Goal: Information Seeking & Learning: Learn about a topic

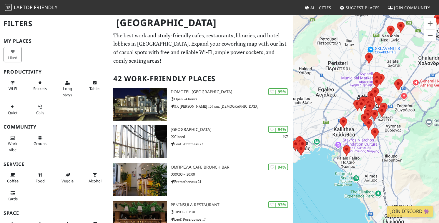
drag, startPoint x: 384, startPoint y: 161, endPoint x: 421, endPoint y: 127, distance: 50.0
click at [421, 127] on div "To navigate, press the arrow keys." at bounding box center [366, 126] width 146 height 223
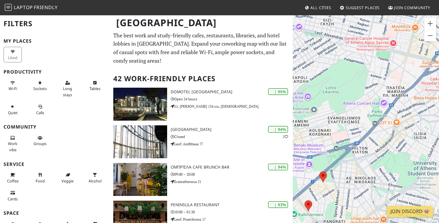
drag, startPoint x: 353, startPoint y: 103, endPoint x: 445, endPoint y: 103, distance: 92.5
click at [439, 103] on html "Laptop Friendly All Cities Suggest Places Join Community Athens Filters My Plac…" at bounding box center [219, 111] width 439 height 223
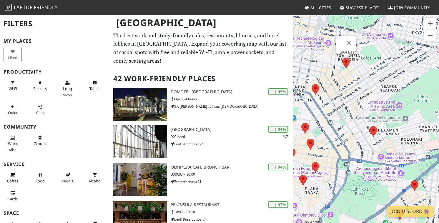
click at [343, 58] on area at bounding box center [343, 58] width 0 height 0
click at [345, 50] on link "Blue Bear" at bounding box center [348, 52] width 16 height 4
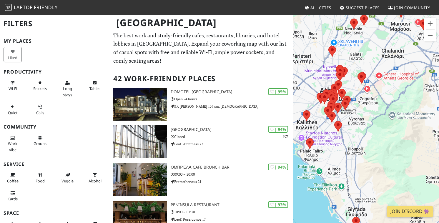
drag, startPoint x: 377, startPoint y: 106, endPoint x: 355, endPoint y: 54, distance: 57.4
click at [354, 53] on div "To navigate, press the arrow keys." at bounding box center [366, 126] width 146 height 223
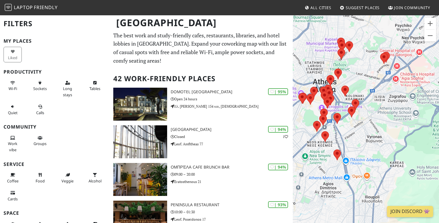
drag, startPoint x: 344, startPoint y: 107, endPoint x: 360, endPoint y: 56, distance: 53.7
click at [360, 56] on div "To navigate, press the arrow keys." at bounding box center [366, 126] width 146 height 223
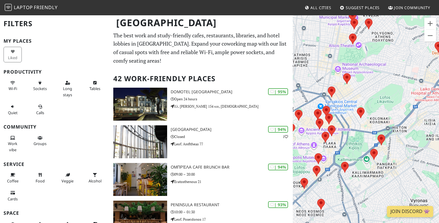
drag, startPoint x: 343, startPoint y: 98, endPoint x: 375, endPoint y: 79, distance: 37.1
click at [375, 79] on div "To navigate, press the arrow keys." at bounding box center [366, 126] width 146 height 223
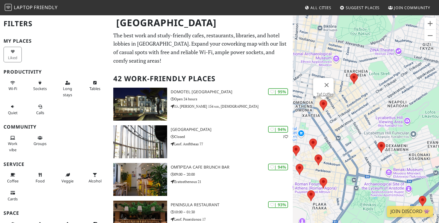
click at [320, 100] on area at bounding box center [320, 100] width 0 height 0
click at [323, 92] on link "Taf Coffee" at bounding box center [325, 94] width 17 height 4
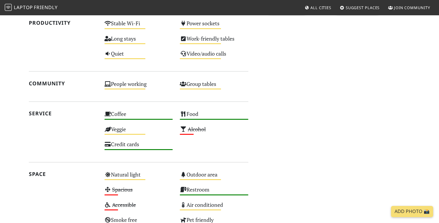
scroll to position [300, 0]
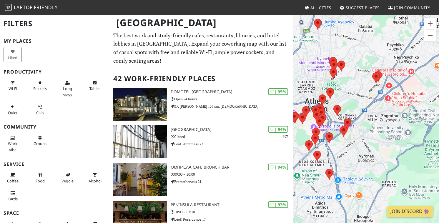
drag, startPoint x: 350, startPoint y: 123, endPoint x: 399, endPoint y: 45, distance: 92.3
click at [399, 45] on div "To navigate, press the arrow keys." at bounding box center [366, 126] width 146 height 223
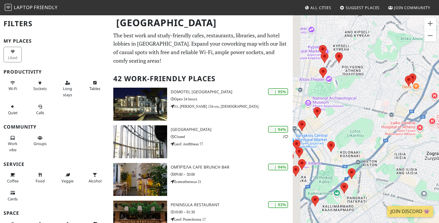
drag, startPoint x: 335, startPoint y: 124, endPoint x: 369, endPoint y: 76, distance: 59.4
click at [369, 76] on div "To navigate, press the arrow keys." at bounding box center [366, 126] width 146 height 223
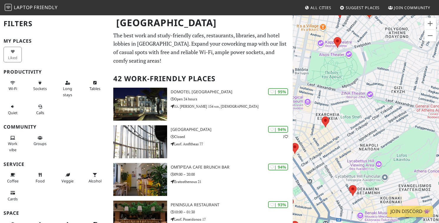
drag, startPoint x: 354, startPoint y: 110, endPoint x: 367, endPoint y: 140, distance: 32.3
click at [367, 140] on div "To navigate, press the arrow keys." at bounding box center [366, 126] width 146 height 223
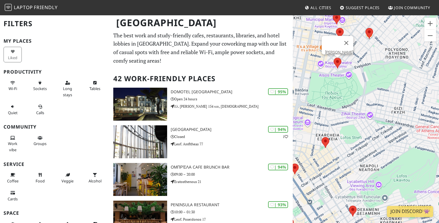
click at [334, 58] on area at bounding box center [334, 58] width 0 height 0
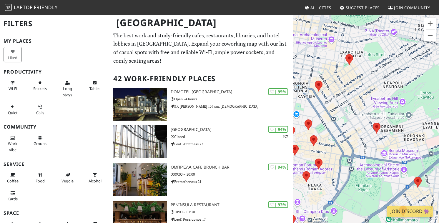
drag, startPoint x: 326, startPoint y: 124, endPoint x: 348, endPoint y: 32, distance: 93.9
click at [348, 32] on div "To navigate, press the arrow keys. λέικ καφέ" at bounding box center [366, 126] width 146 height 223
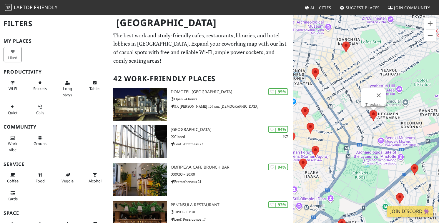
click at [370, 110] on area at bounding box center [370, 110] width 0 height 0
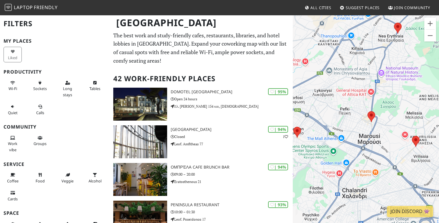
drag, startPoint x: 391, startPoint y: 140, endPoint x: 393, endPoint y: 69, distance: 71.6
click at [393, 69] on div "To navigate, press the arrow keys. IT restaurant" at bounding box center [366, 126] width 146 height 223
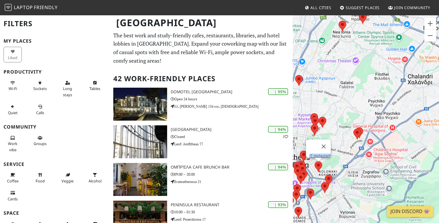
drag, startPoint x: 358, startPoint y: 152, endPoint x: 423, endPoint y: 37, distance: 132.4
click at [423, 37] on div "To navigate, press the arrow keys. IT restaurant" at bounding box center [366, 126] width 146 height 223
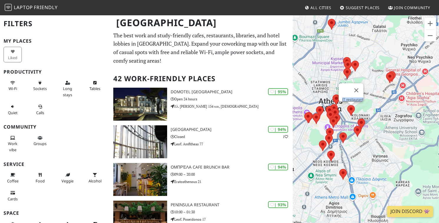
drag, startPoint x: 361, startPoint y: 80, endPoint x: 384, endPoint y: 44, distance: 43.2
click at [384, 44] on div "To navigate, press the arrow keys. IT restaurant" at bounding box center [366, 126] width 146 height 223
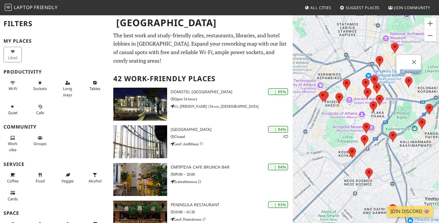
drag, startPoint x: 347, startPoint y: 143, endPoint x: 316, endPoint y: 138, distance: 31.8
click at [316, 138] on div "To navigate, press the arrow keys. IT restaurant" at bounding box center [366, 126] width 146 height 223
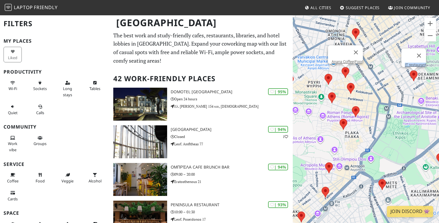
click at [342, 67] on area at bounding box center [342, 67] width 0 height 0
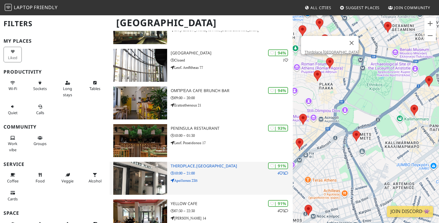
scroll to position [77, 0]
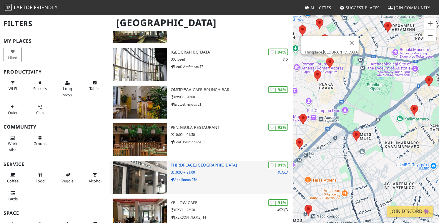
click at [198, 166] on h3 "Thirdplace.[GEOGRAPHIC_DATA]" at bounding box center [232, 165] width 122 height 5
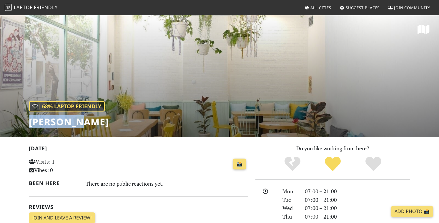
drag, startPoint x: 99, startPoint y: 126, endPoint x: 23, endPoint y: 126, distance: 76.0
click at [23, 126] on div "| 68% Laptop Friendly λέικ καφέ" at bounding box center [219, 76] width 439 height 123
copy h1 "[PERSON_NAME]"
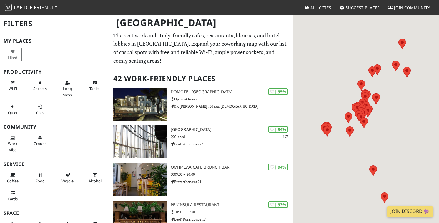
scroll to position [77, 0]
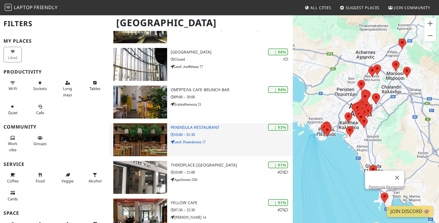
click at [178, 128] on h3 "Peninsula Restaurant" at bounding box center [232, 127] width 122 height 5
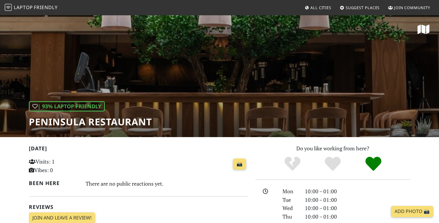
click at [85, 122] on h1 "Peninsula Restaurant" at bounding box center [90, 121] width 123 height 11
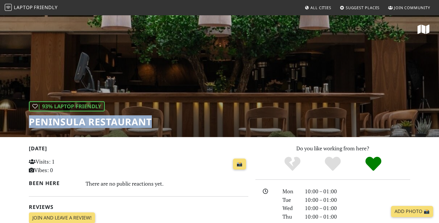
click at [85, 122] on h1 "Peninsula Restaurant" at bounding box center [90, 121] width 123 height 11
copy div "Peninsula Restaurant"
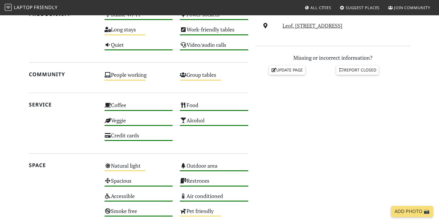
scroll to position [94, 0]
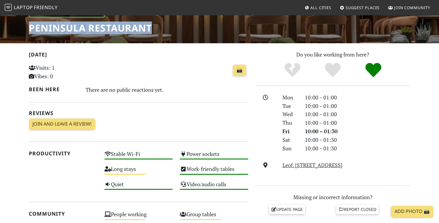
drag, startPoint x: 375, startPoint y: 166, endPoint x: 281, endPoint y: 167, distance: 94.2
click at [281, 167] on div "Leof. Poseidonos 17, 166 71, Athens" at bounding box center [346, 165] width 135 height 9
copy link "Leof. Poseidonos 17, 166 71, Athens"
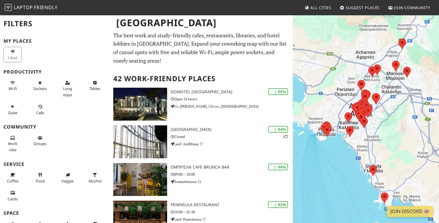
scroll to position [77, 0]
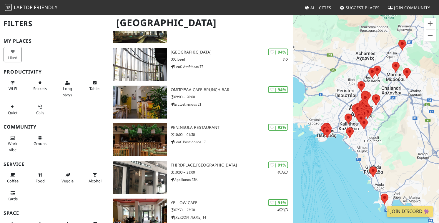
drag, startPoint x: 387, startPoint y: 110, endPoint x: 386, endPoint y: 163, distance: 53.3
click at [386, 163] on div "To navigate, press the arrow keys." at bounding box center [366, 126] width 146 height 223
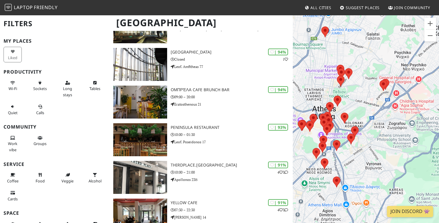
drag, startPoint x: 370, startPoint y: 152, endPoint x: 411, endPoint y: 97, distance: 69.1
click at [411, 97] on div "To navigate, press the arrow keys." at bounding box center [366, 126] width 146 height 223
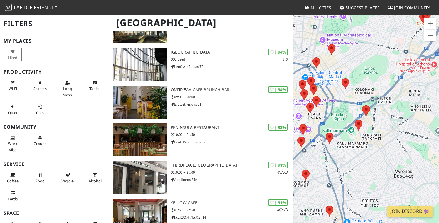
drag, startPoint x: 378, startPoint y: 118, endPoint x: 444, endPoint y: 58, distance: 89.2
click at [439, 58] on html "Laptop Friendly All Cities Suggest Places Join Community Athens Filters My Plac…" at bounding box center [219, 34] width 439 height 223
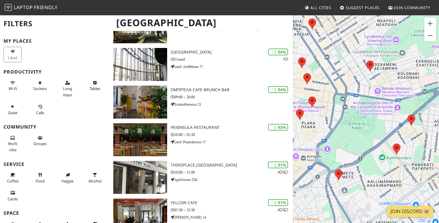
drag, startPoint x: 355, startPoint y: 102, endPoint x: 393, endPoint y: 97, distance: 37.5
click at [393, 97] on div "To navigate, press the arrow keys." at bounding box center [366, 126] width 146 height 223
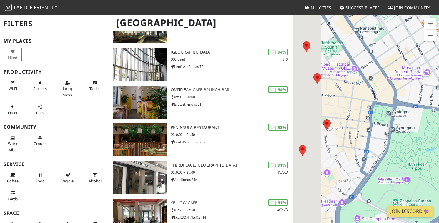
drag, startPoint x: 347, startPoint y: 107, endPoint x: 379, endPoint y: 131, distance: 40.3
click at [379, 131] on div "To navigate, press the arrow keys." at bounding box center [366, 126] width 146 height 223
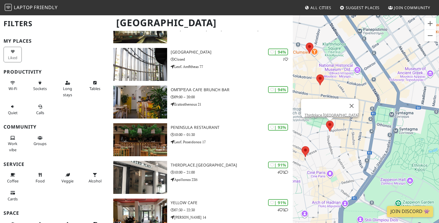
click at [326, 121] on area at bounding box center [326, 121] width 0 height 0
click at [334, 113] on link "Thirdplace.Athens" at bounding box center [332, 115] width 54 height 4
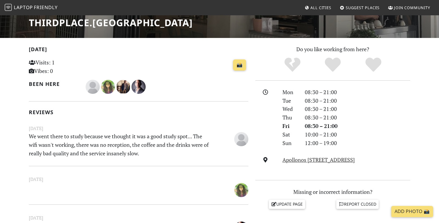
scroll to position [99, 0]
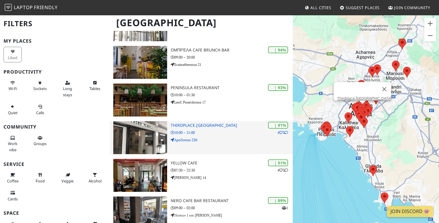
scroll to position [120, 0]
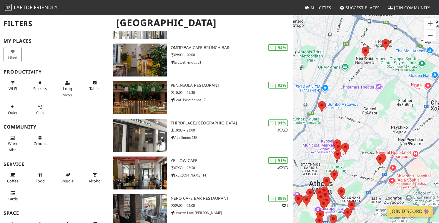
drag, startPoint x: 387, startPoint y: 100, endPoint x: 325, endPoint y: 112, distance: 63.7
click at [325, 113] on div "To navigate, press the arrow keys." at bounding box center [366, 126] width 146 height 223
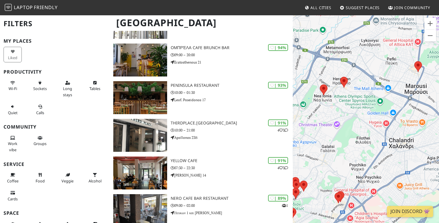
drag, startPoint x: 325, startPoint y: 112, endPoint x: 324, endPoint y: 169, distance: 56.5
click at [324, 169] on div "To navigate, press the arrow keys." at bounding box center [366, 126] width 146 height 223
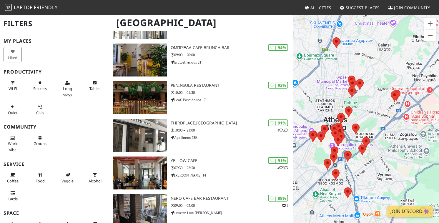
drag, startPoint x: 323, startPoint y: 175, endPoint x: 383, endPoint y: 72, distance: 119.7
click at [383, 72] on div "To navigate, press the arrow keys." at bounding box center [366, 126] width 146 height 223
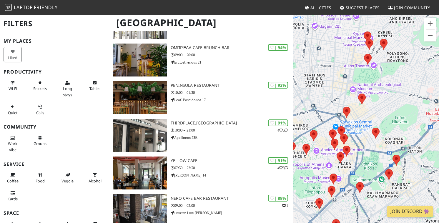
drag, startPoint x: 337, startPoint y: 111, endPoint x: 360, endPoint y: 78, distance: 40.0
click at [360, 78] on div "To navigate, press the arrow keys." at bounding box center [366, 126] width 146 height 223
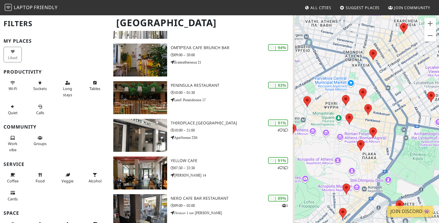
drag, startPoint x: 343, startPoint y: 109, endPoint x: 372, endPoint y: 25, distance: 89.1
click at [372, 25] on div "To navigate, press the arrow keys." at bounding box center [366, 126] width 146 height 223
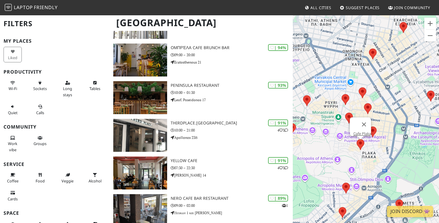
click at [357, 139] on area at bounding box center [357, 139] width 0 height 0
click at [381, 131] on div "To navigate, press the arrow keys. [GEOGRAPHIC_DATA]" at bounding box center [366, 126] width 146 height 223
click at [369, 127] on area at bounding box center [369, 127] width 0 height 0
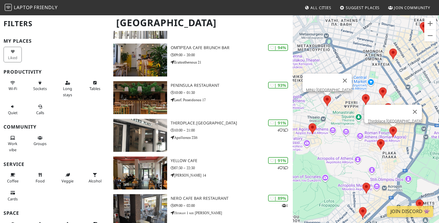
click at [324, 95] on area at bounding box center [324, 95] width 0 height 0
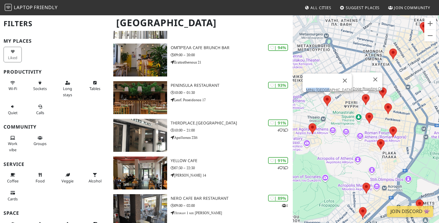
click at [362, 94] on area at bounding box center [362, 94] width 0 height 0
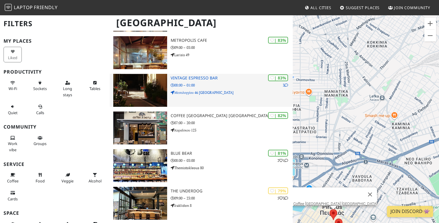
scroll to position [393, 0]
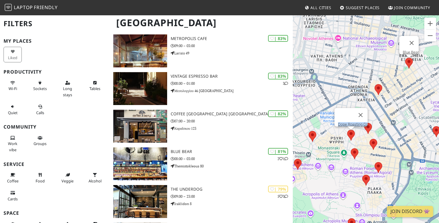
click at [406, 58] on area at bounding box center [406, 58] width 0 height 0
click at [407, 50] on link "Blue Bear" at bounding box center [411, 52] width 16 height 4
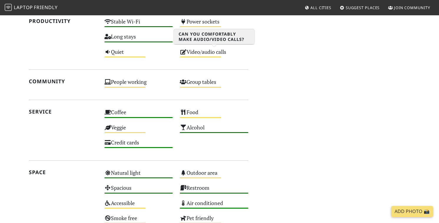
scroll to position [311, 0]
